Goal: Information Seeking & Learning: Learn about a topic

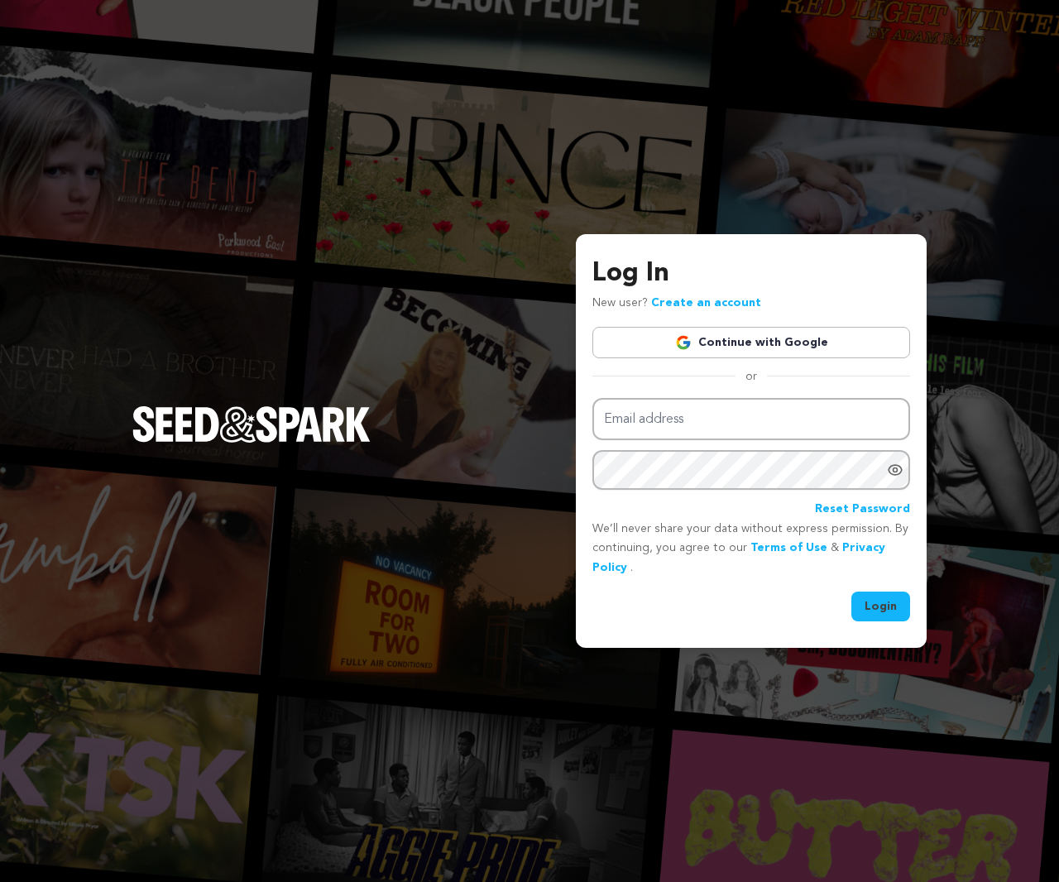
click at [805, 343] on link "Continue with Google" at bounding box center [751, 342] width 318 height 31
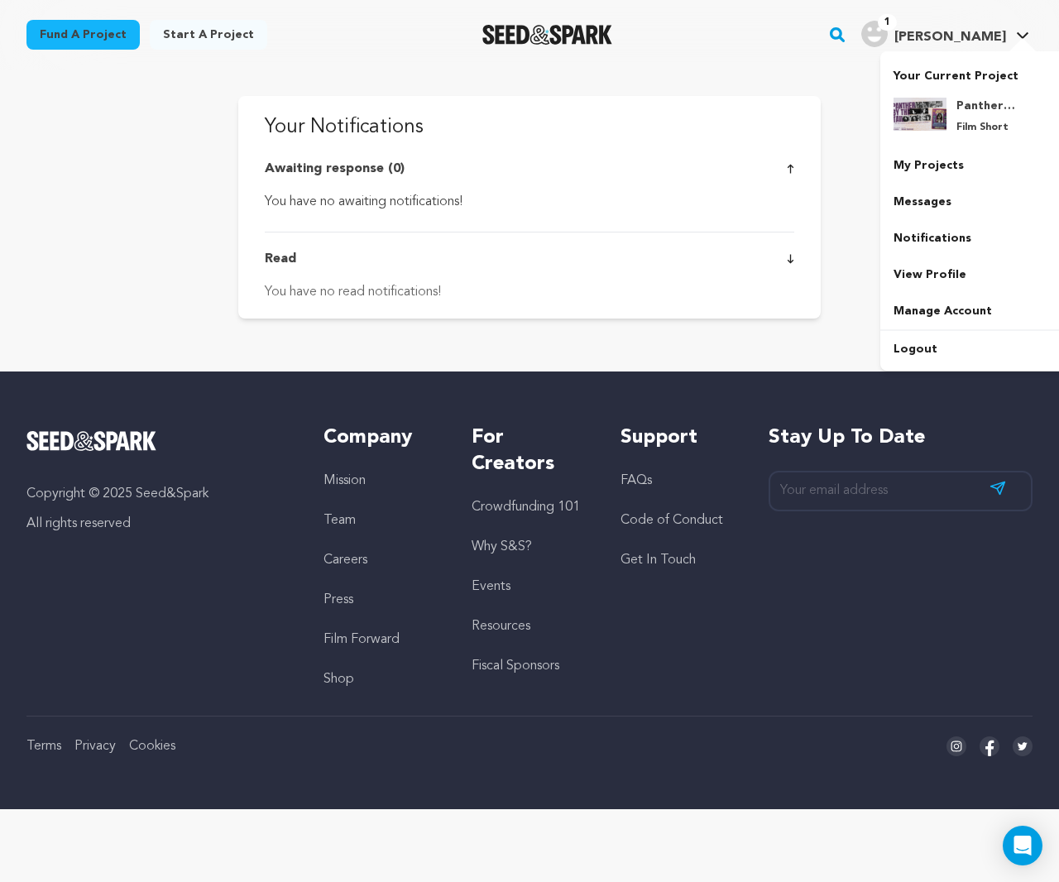
click at [1002, 41] on span "[PERSON_NAME]" at bounding box center [950, 37] width 112 height 13
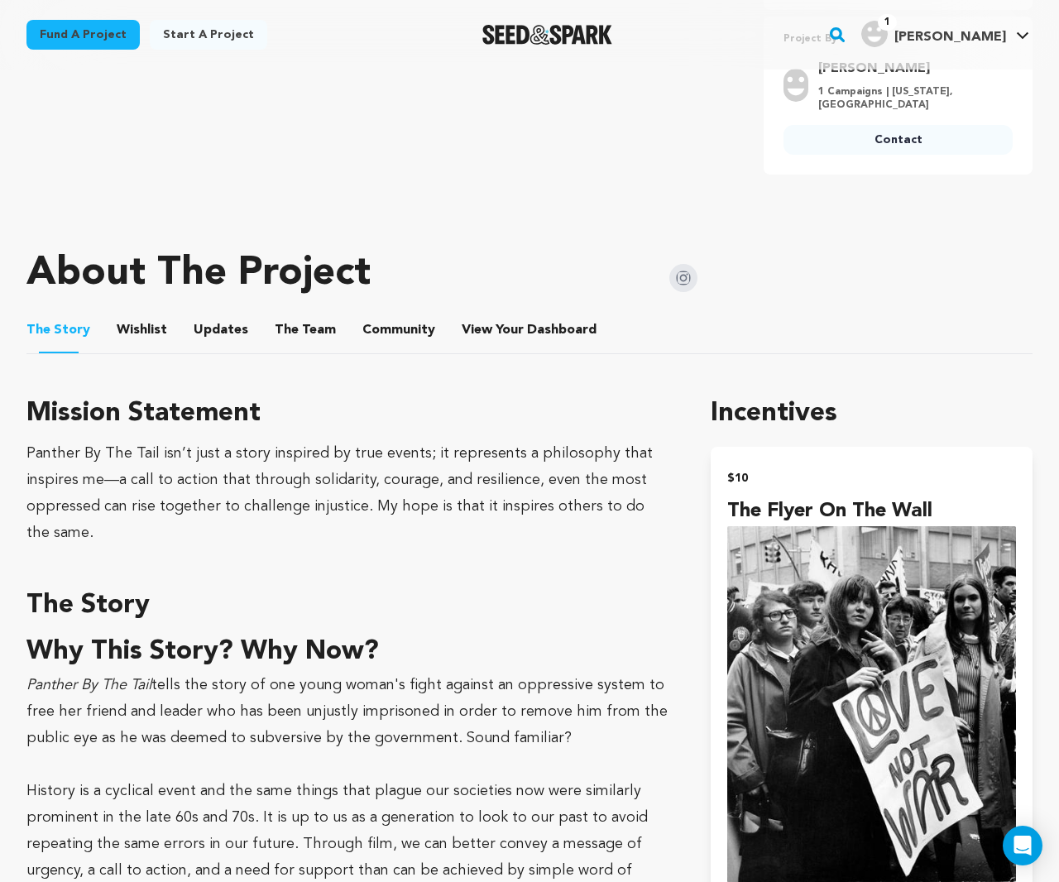
scroll to position [673, 0]
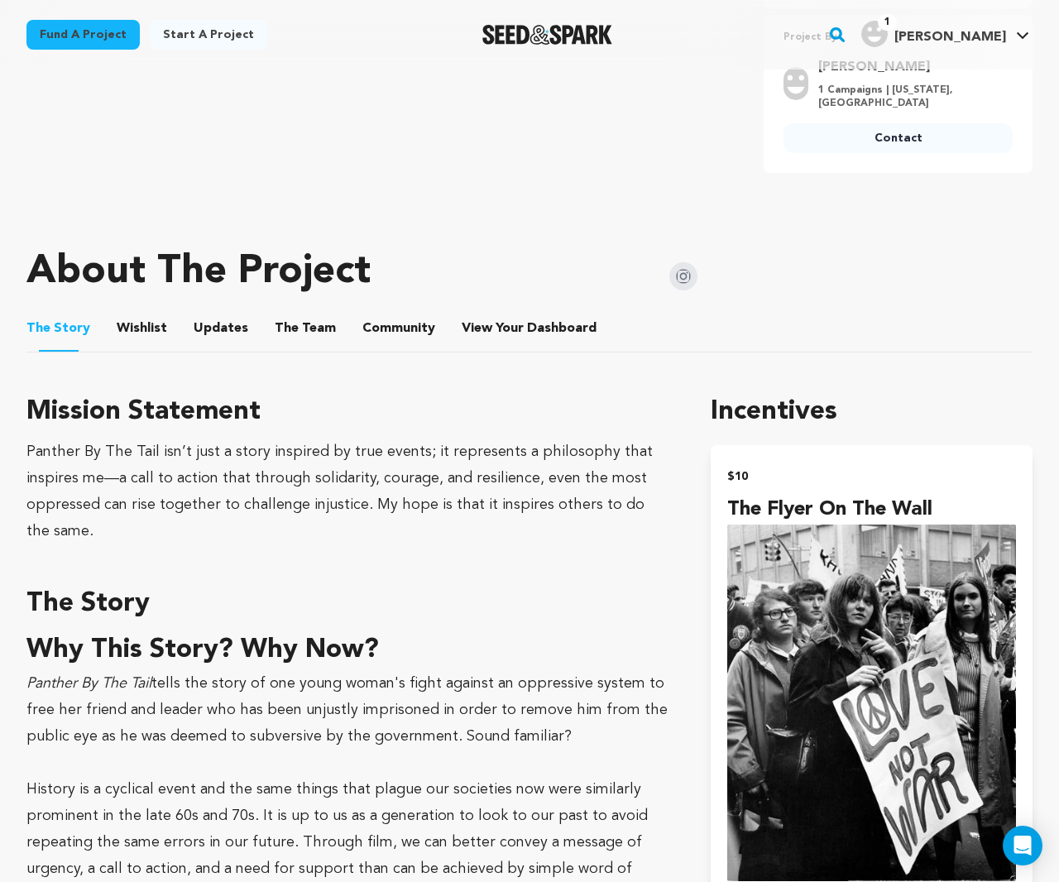
click at [215, 321] on button "Updates" at bounding box center [221, 332] width 40 height 40
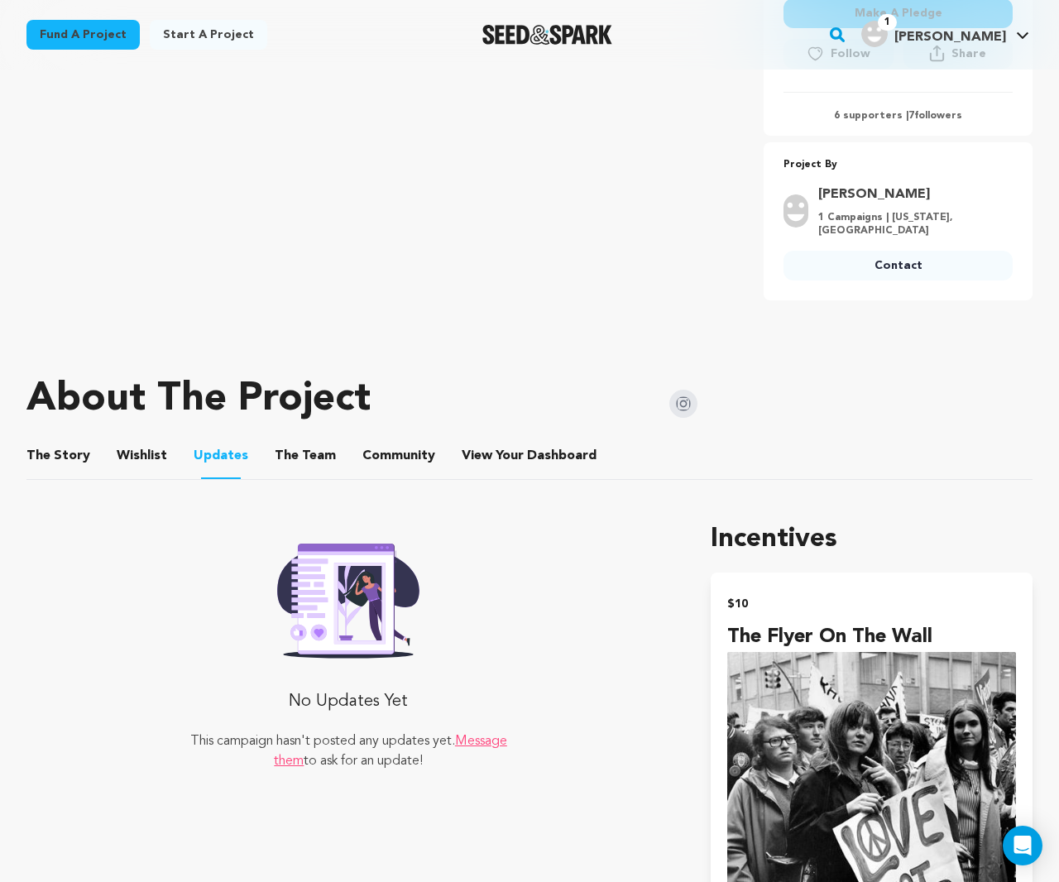
scroll to position [525, 0]
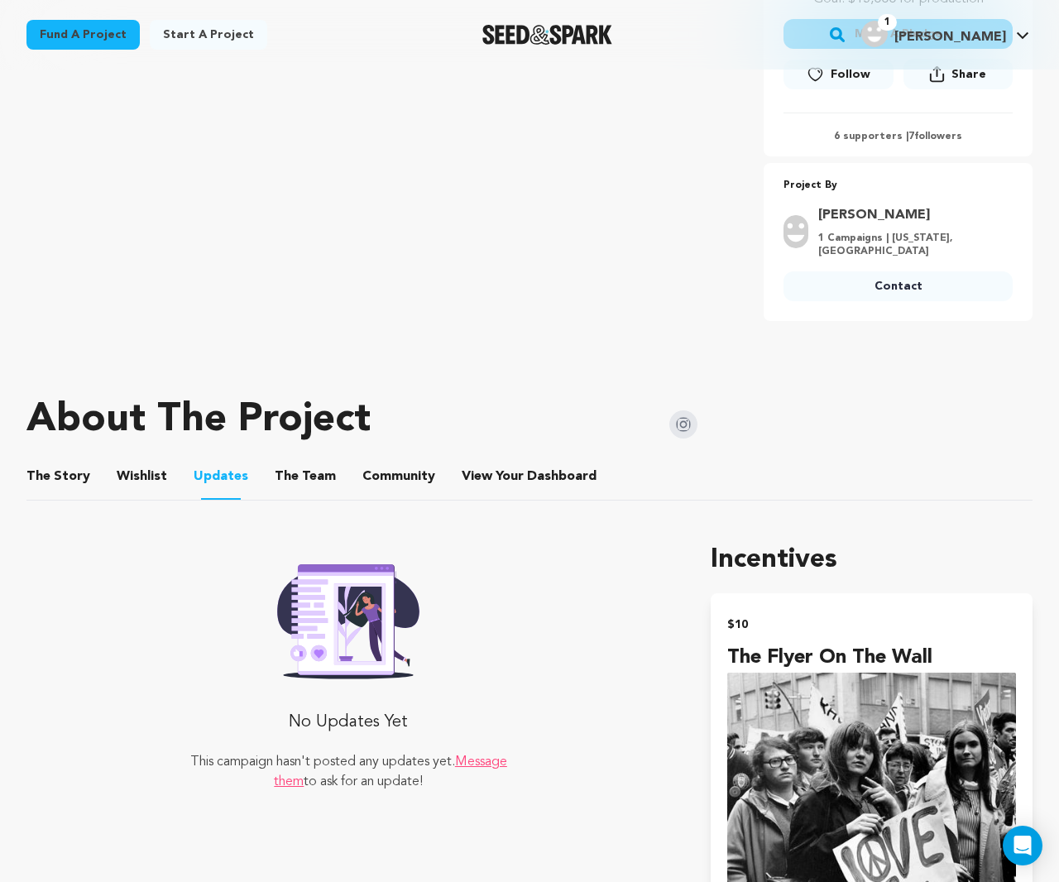
click at [847, 39] on rect "button" at bounding box center [837, 35] width 20 height 20
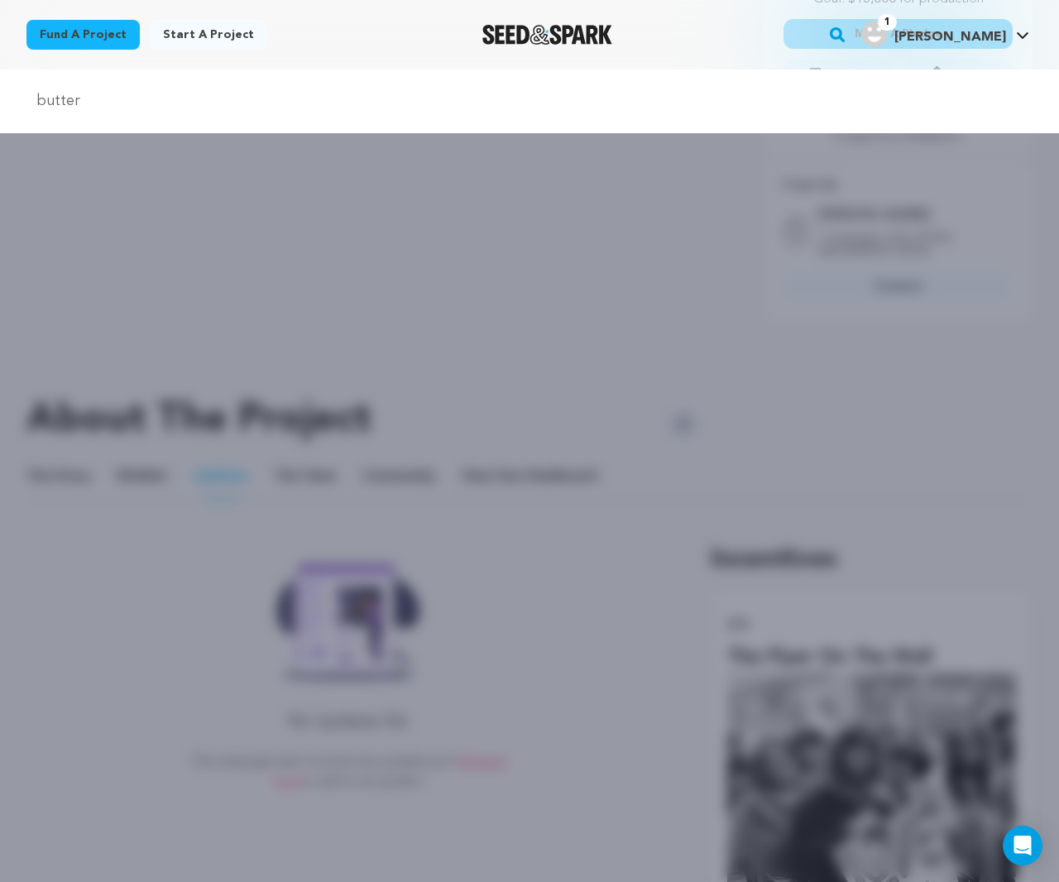
type input "butter"
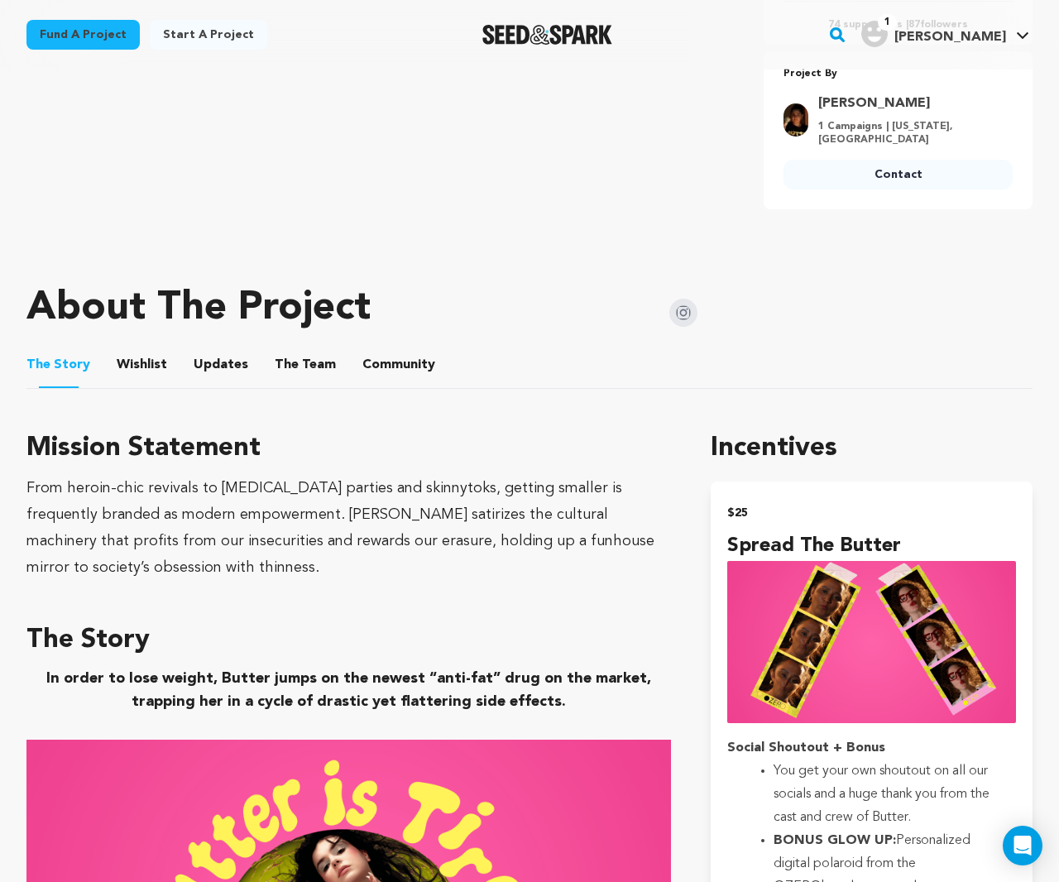
scroll to position [660, 0]
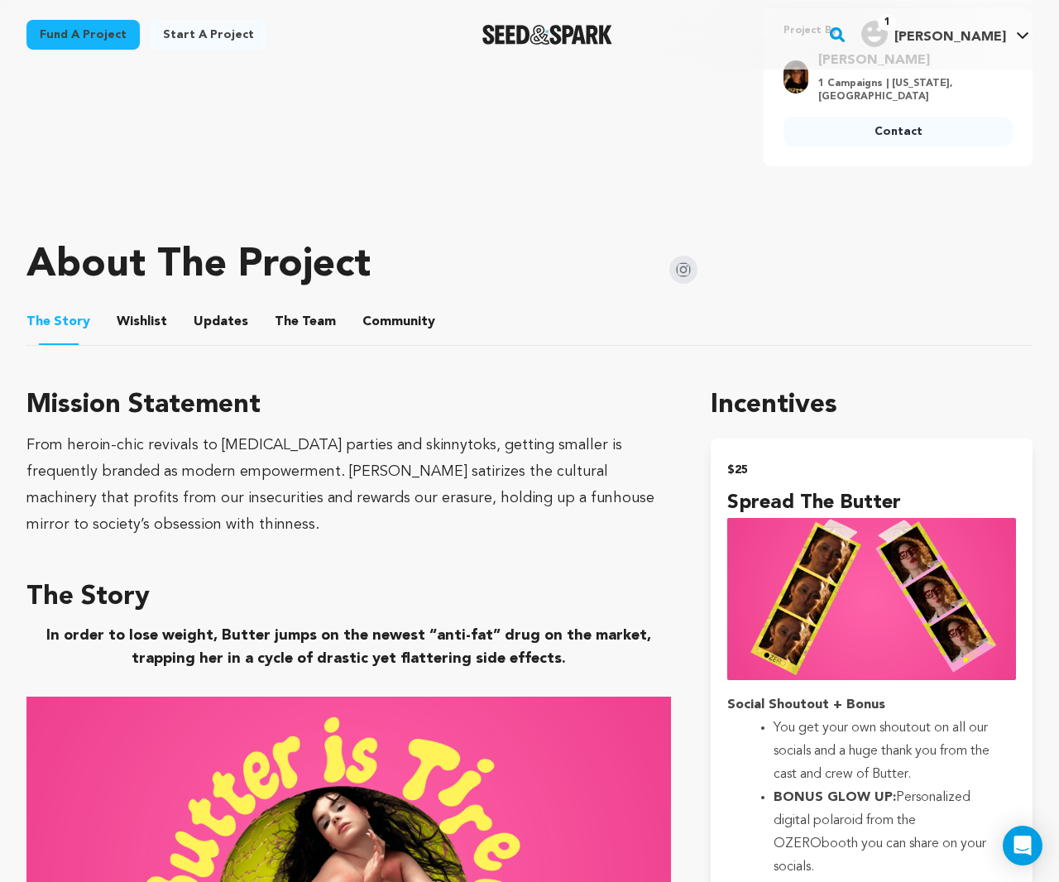
click at [224, 327] on button "Updates" at bounding box center [221, 325] width 40 height 40
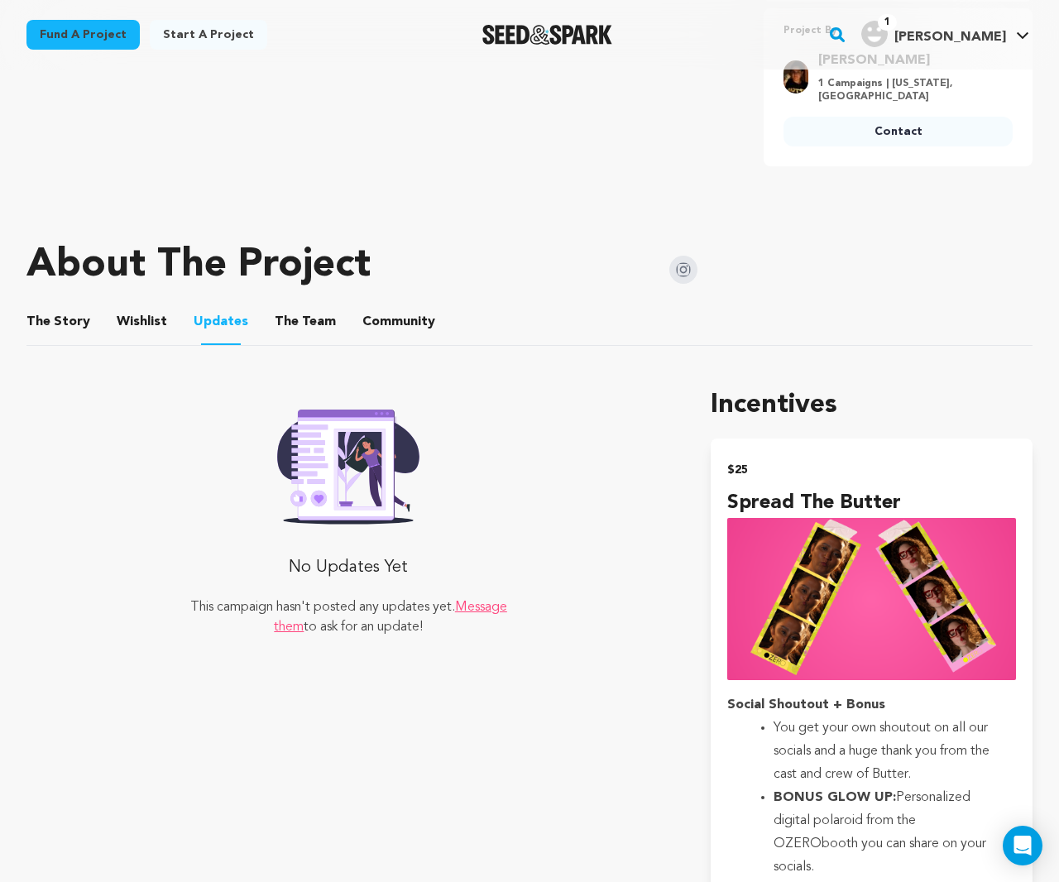
click at [63, 319] on button "The Story" at bounding box center [59, 325] width 40 height 40
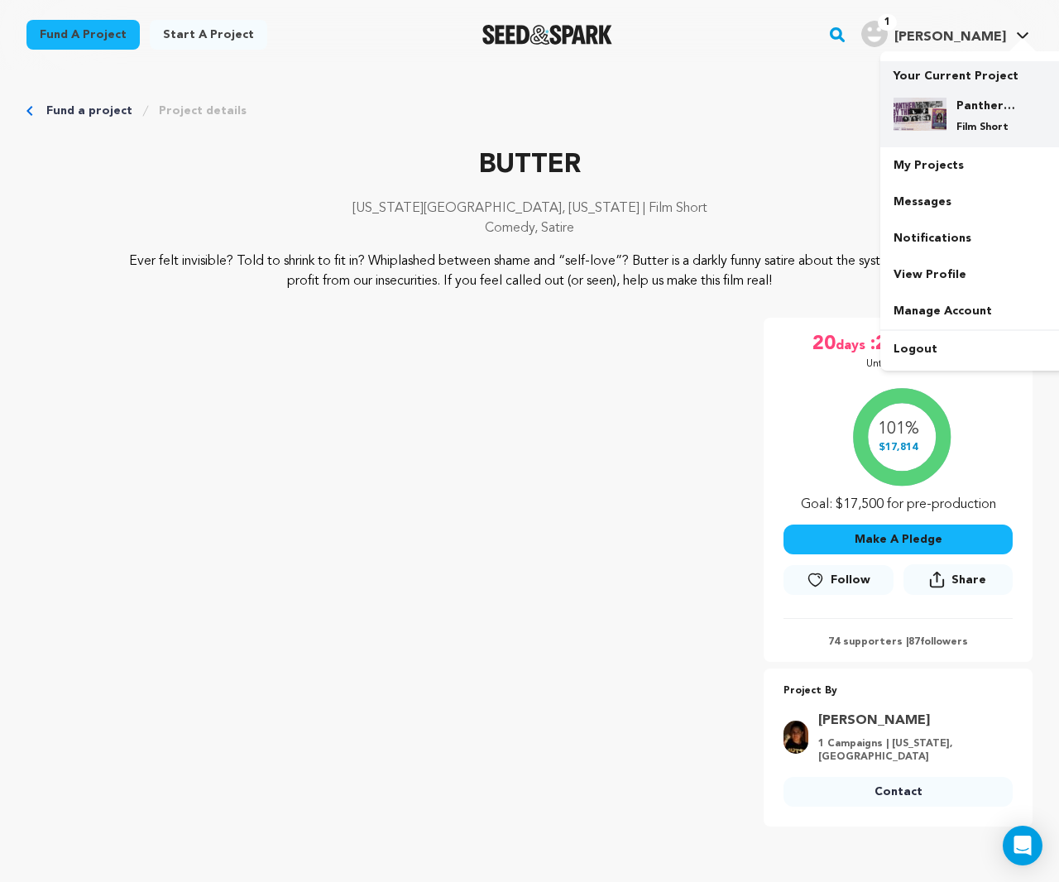
click at [986, 88] on div "Panther By The Tail Film Short" at bounding box center [972, 115] width 159 height 63
